Goal: Navigation & Orientation: Find specific page/section

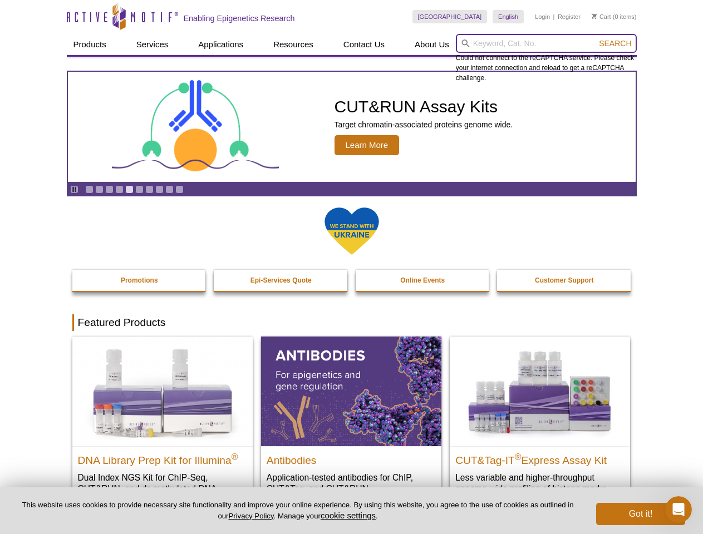
click at [546, 43] on input "search" at bounding box center [546, 43] width 181 height 19
click at [615, 43] on span "Search" at bounding box center [615, 43] width 32 height 9
click at [74, 189] on icon "Pause" at bounding box center [74, 189] width 7 height 7
click at [89, 189] on link "Go to slide 1" at bounding box center [89, 189] width 8 height 8
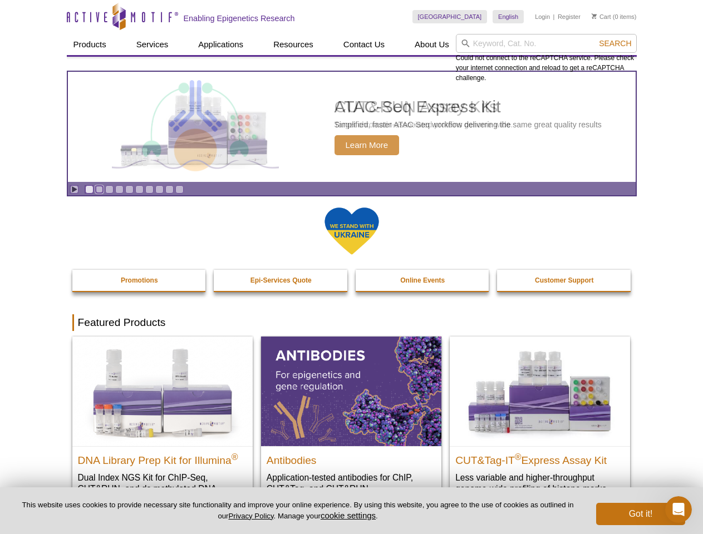
click at [99, 189] on link "Go to slide 2" at bounding box center [99, 189] width 8 height 8
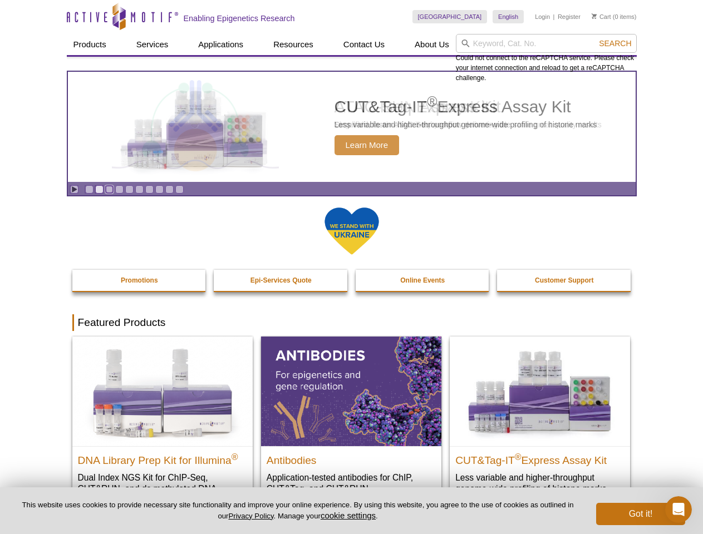
click at [109, 189] on link "Go to slide 3" at bounding box center [109, 189] width 8 height 8
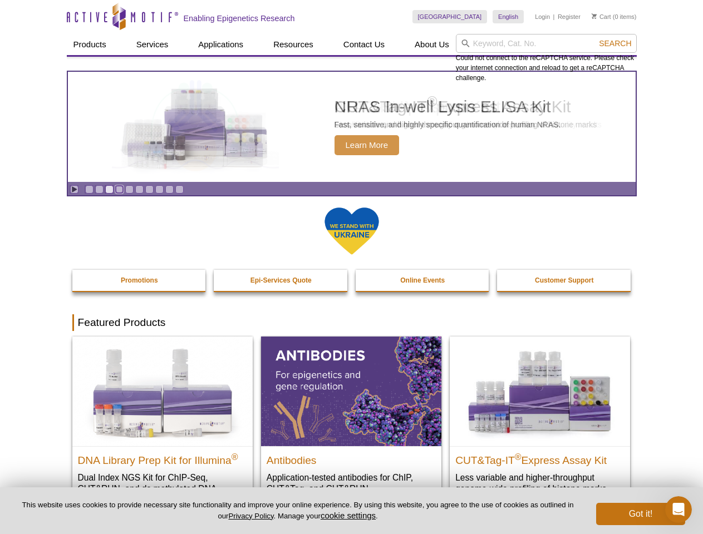
click at [119, 189] on link "Go to slide 4" at bounding box center [119, 189] width 8 height 8
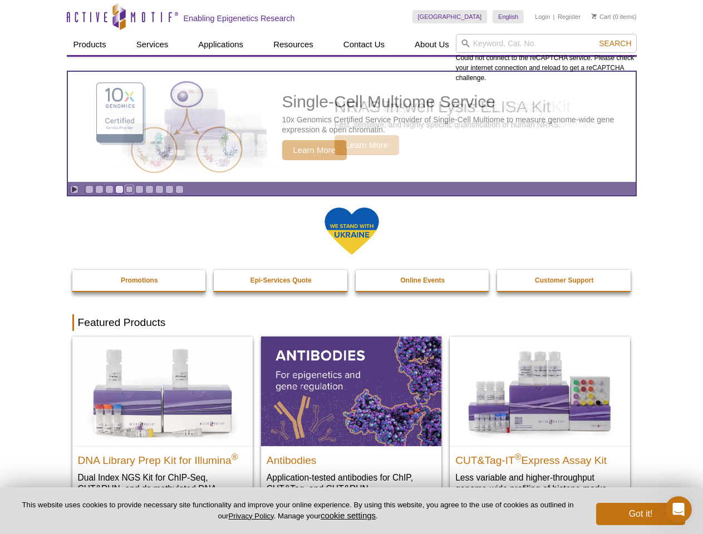
click at [129, 189] on link "Go to slide 5" at bounding box center [129, 189] width 8 height 8
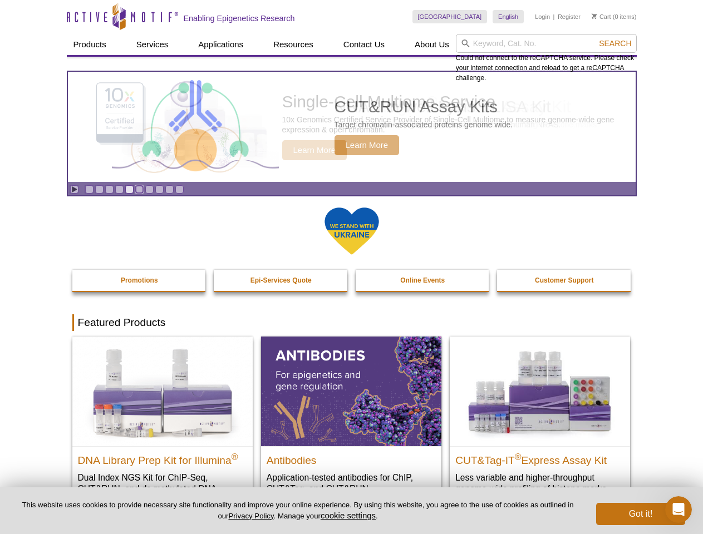
click at [139, 189] on link "Go to slide 6" at bounding box center [139, 189] width 8 height 8
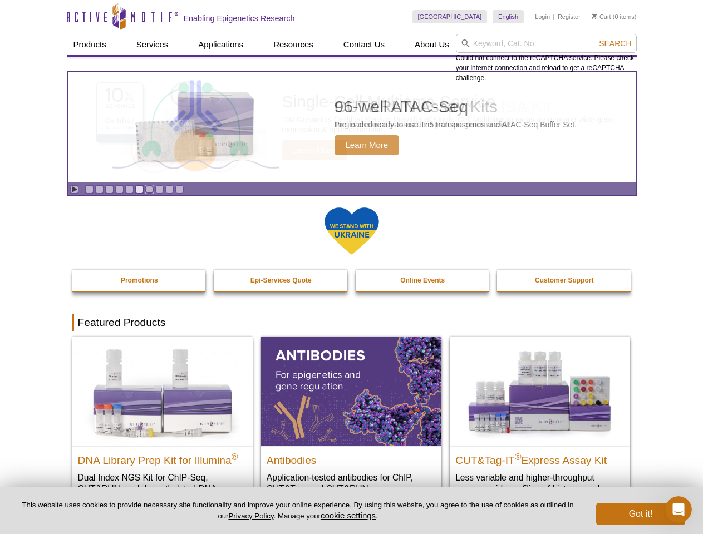
click at [149, 189] on link "Go to slide 7" at bounding box center [149, 189] width 8 height 8
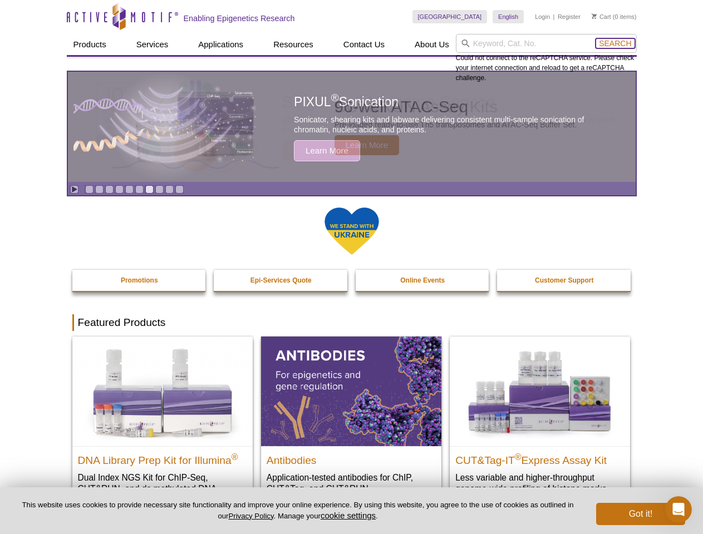
click at [615, 43] on span "Search" at bounding box center [615, 43] width 32 height 9
